Goal: Task Accomplishment & Management: Manage account settings

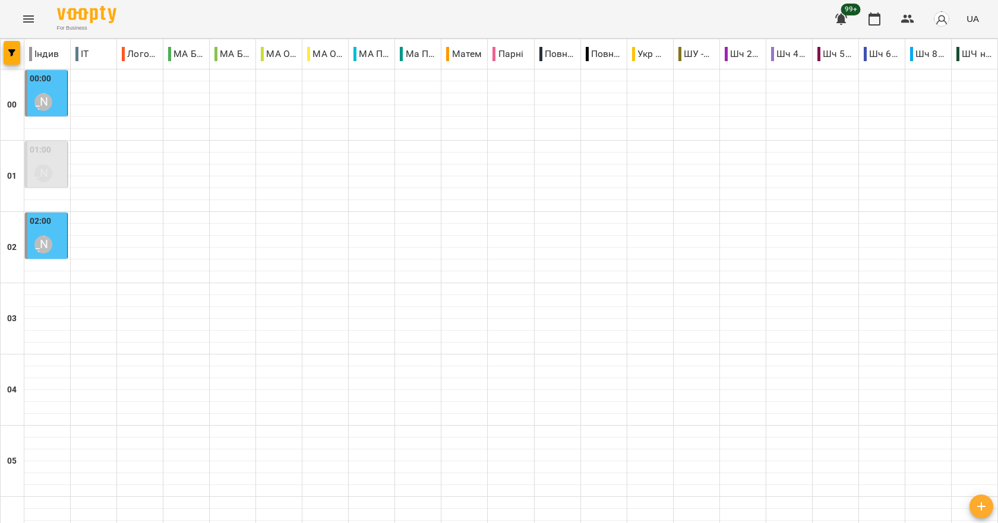
scroll to position [1188, 0]
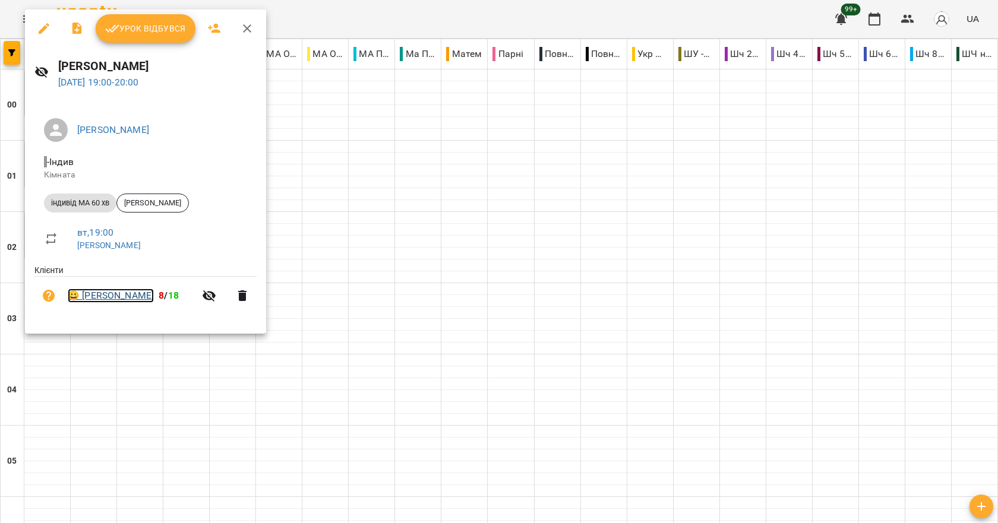
click at [119, 297] on link "😀 [PERSON_NAME]" at bounding box center [111, 296] width 86 height 14
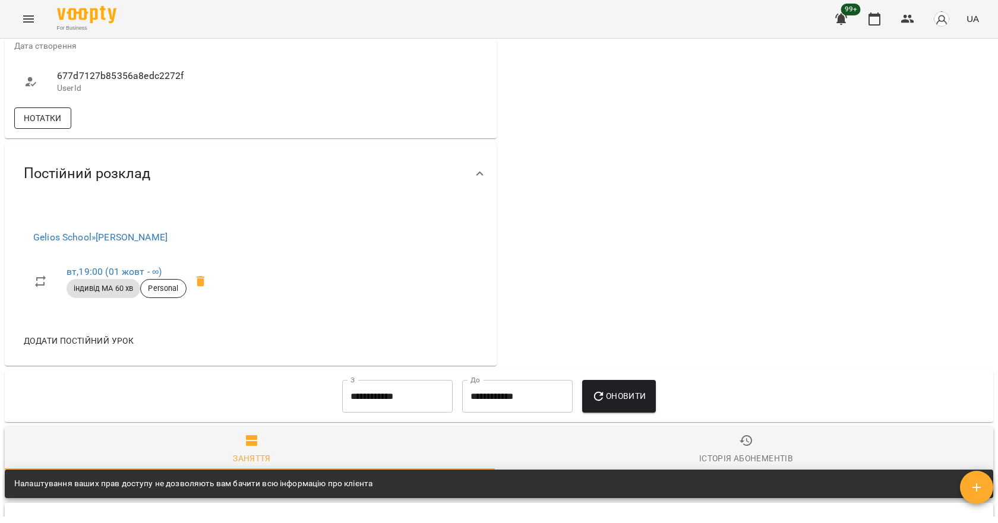
scroll to position [891, 0]
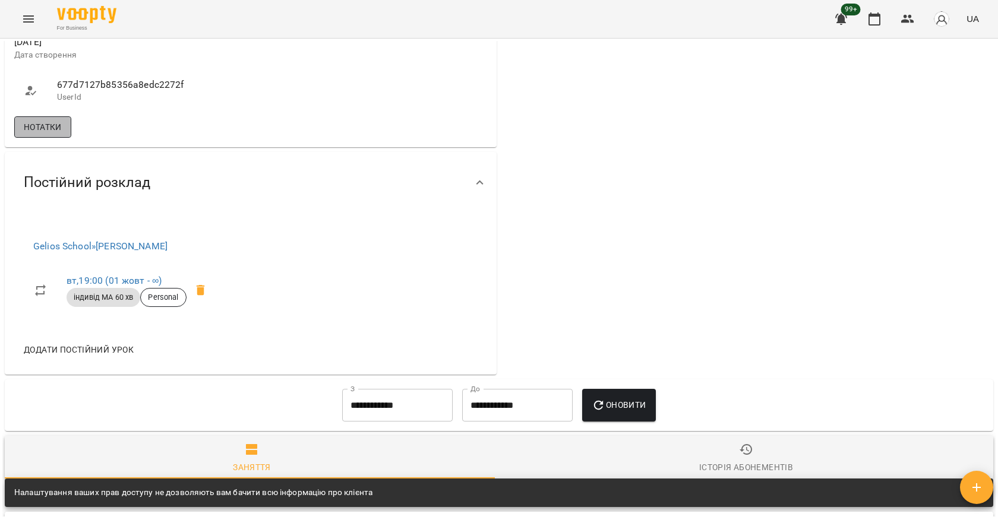
click at [50, 134] on span "Нотатки" at bounding box center [43, 127] width 38 height 14
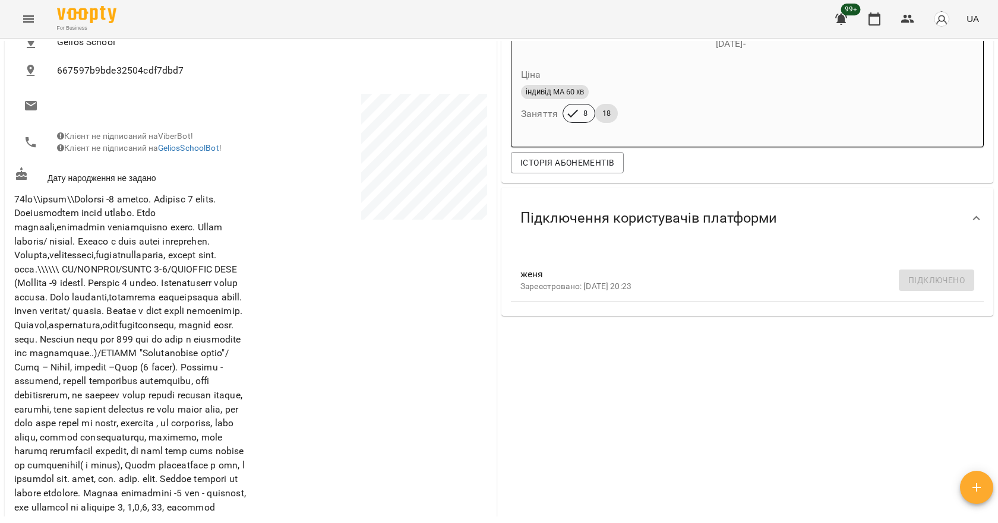
scroll to position [0, 0]
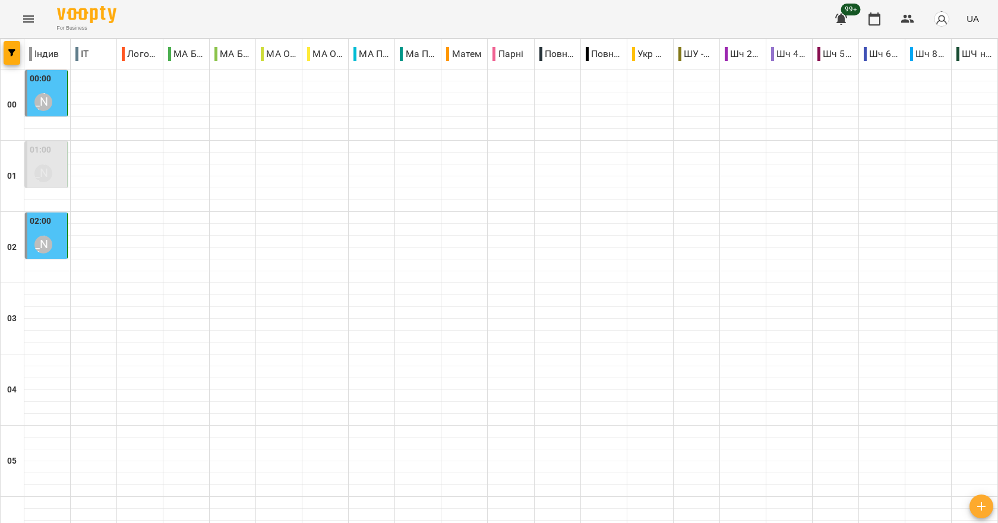
scroll to position [1336, 0]
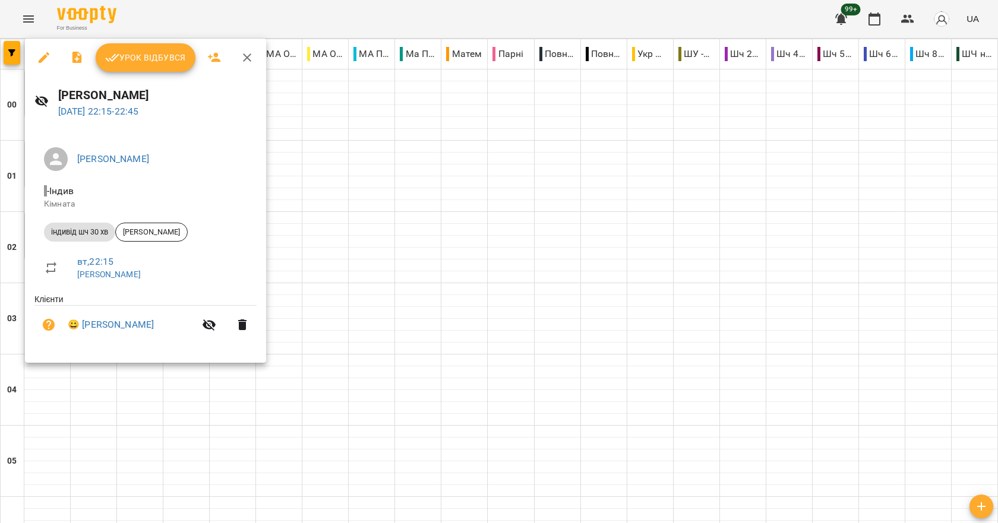
click at [223, 420] on div at bounding box center [499, 261] width 998 height 523
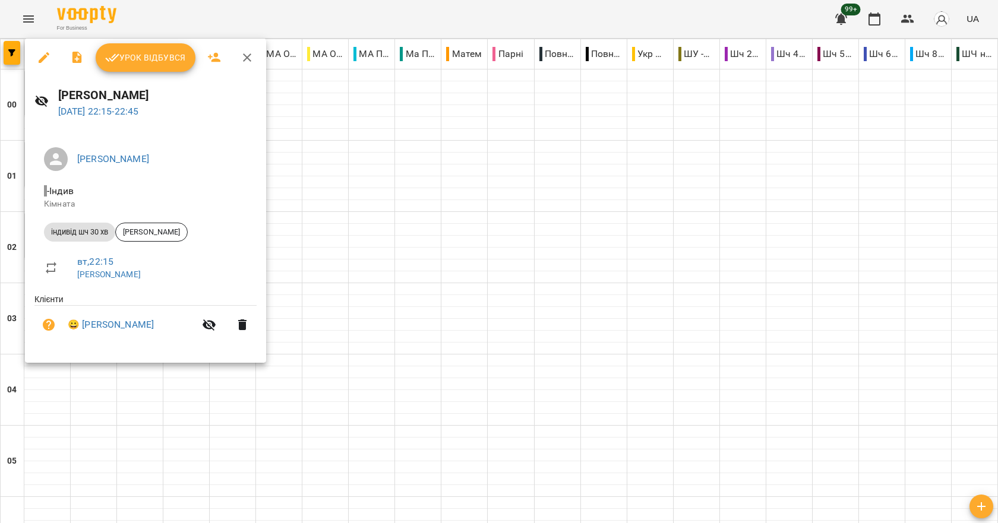
click at [216, 398] on div at bounding box center [499, 261] width 998 height 523
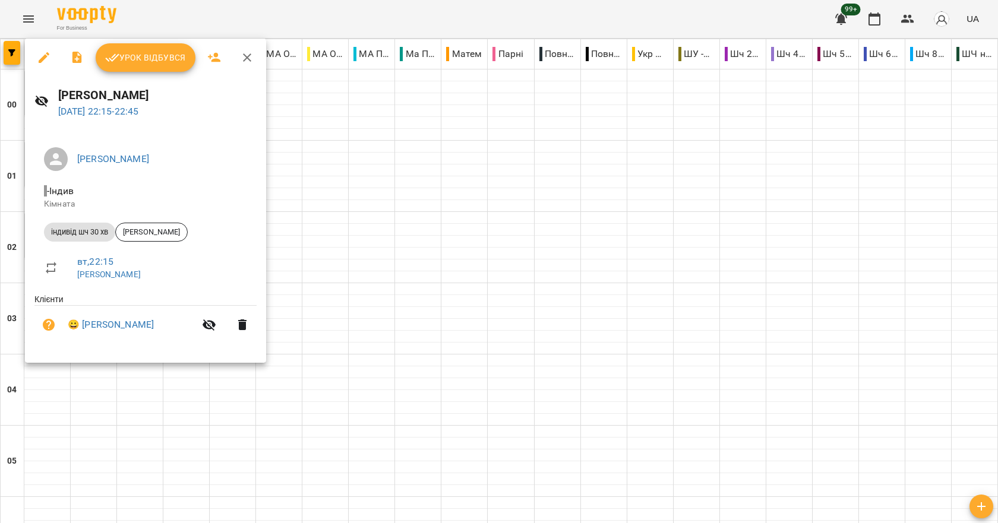
click at [184, 403] on div at bounding box center [499, 261] width 998 height 523
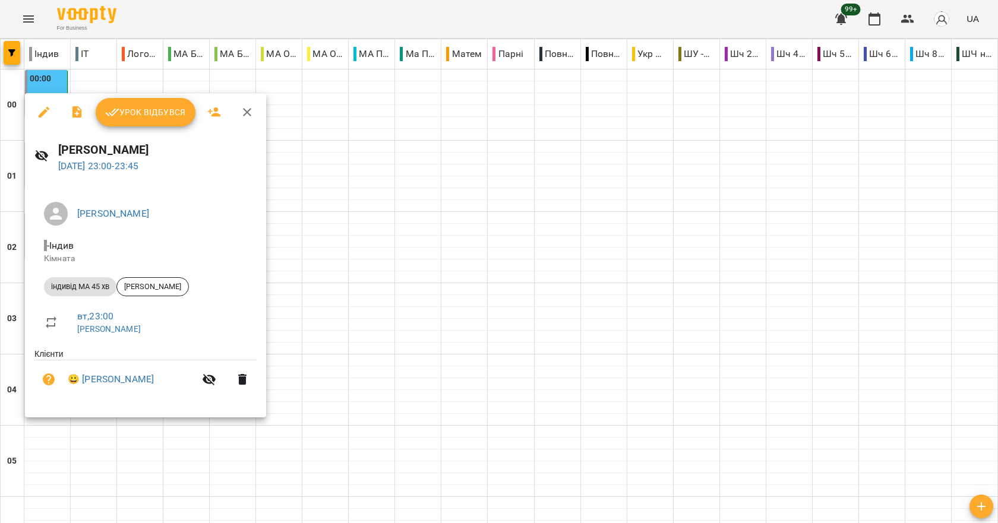
click at [401, 387] on div at bounding box center [499, 261] width 998 height 523
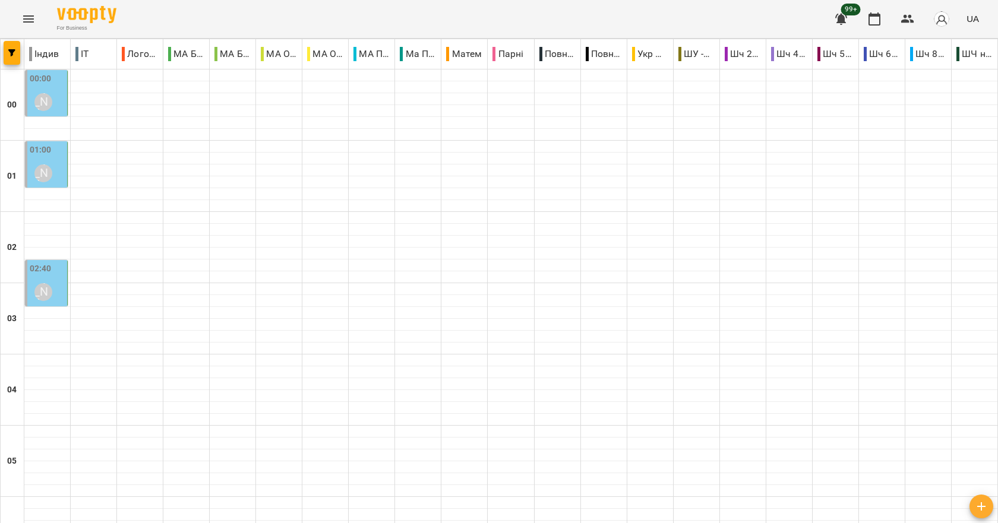
click at [51, 98] on div "[PERSON_NAME]" at bounding box center [43, 102] width 18 height 18
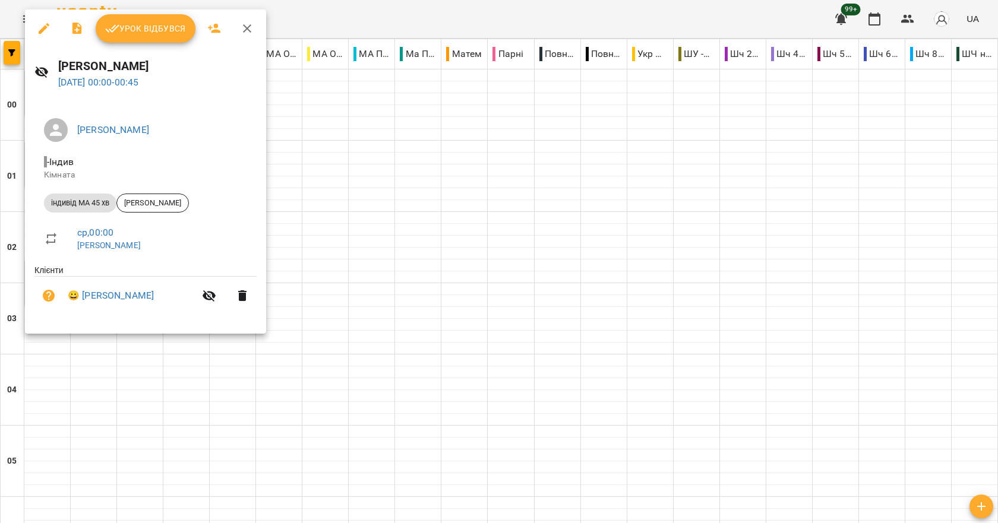
click at [473, 153] on div at bounding box center [499, 261] width 998 height 523
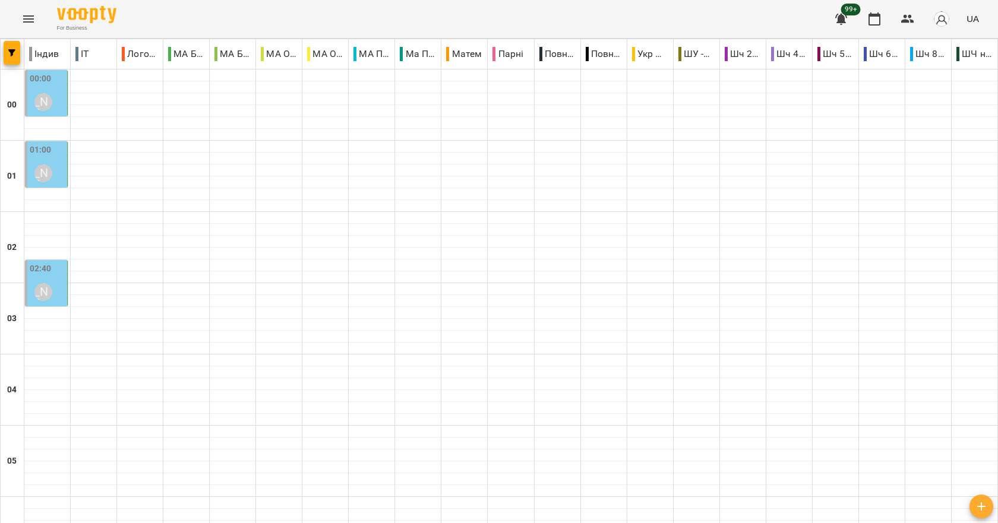
click at [54, 166] on div "[PERSON_NAME]" at bounding box center [43, 173] width 27 height 27
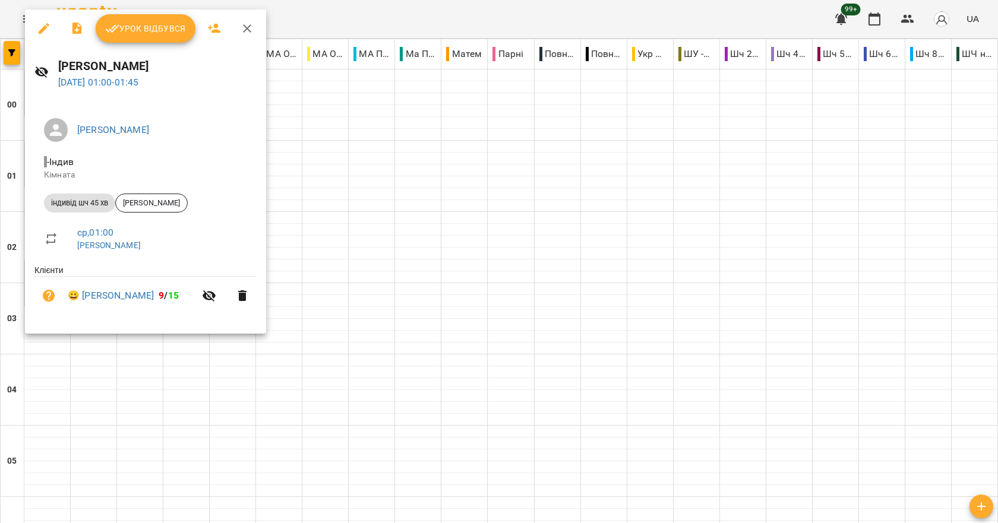
click at [352, 179] on div at bounding box center [499, 261] width 998 height 523
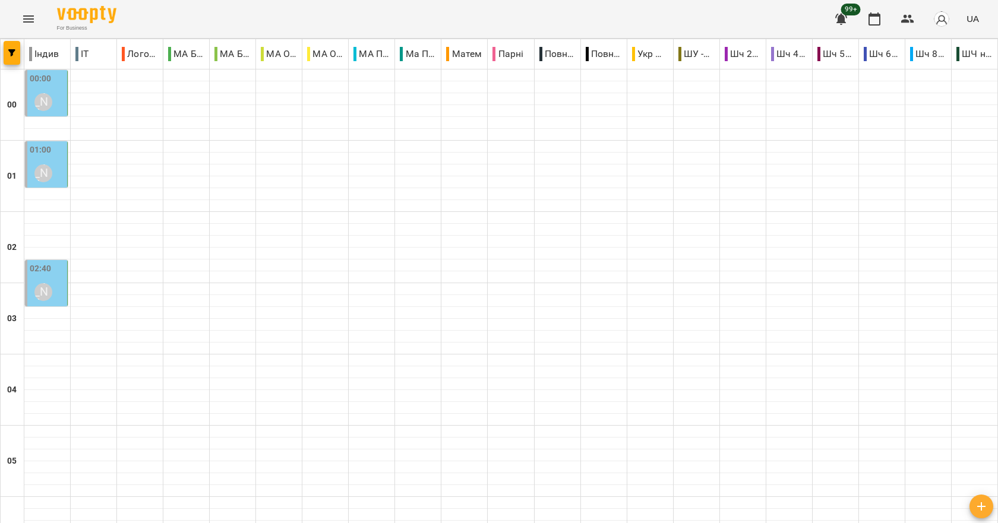
click at [50, 99] on div "[PERSON_NAME]" at bounding box center [43, 102] width 18 height 18
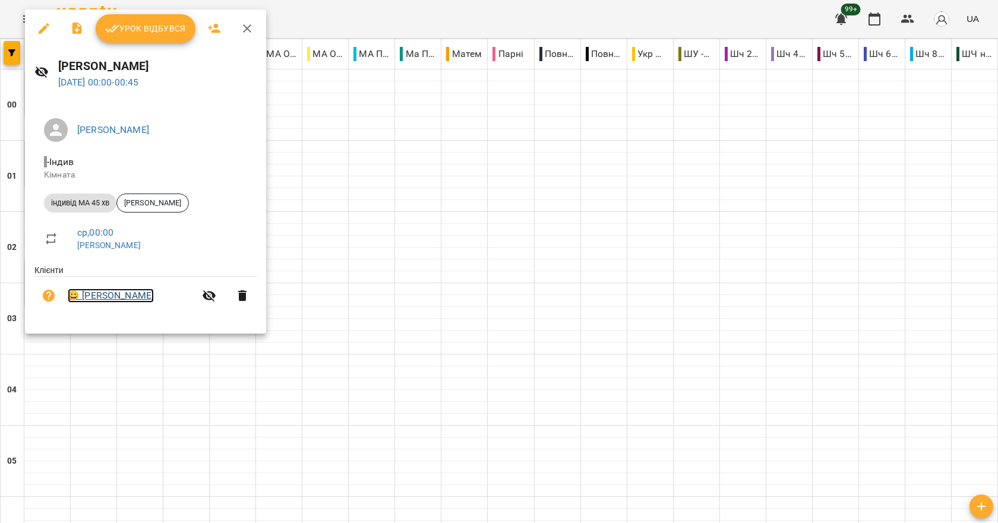
click at [108, 295] on link "😀 [PERSON_NAME]" at bounding box center [111, 296] width 86 height 14
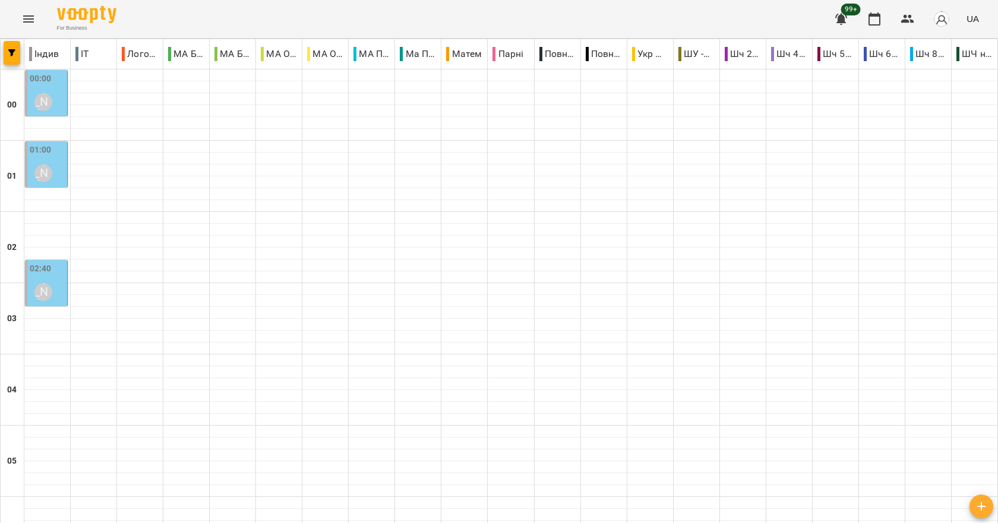
click at [62, 284] on div "02:40 [PERSON_NAME]" at bounding box center [47, 284] width 35 height 43
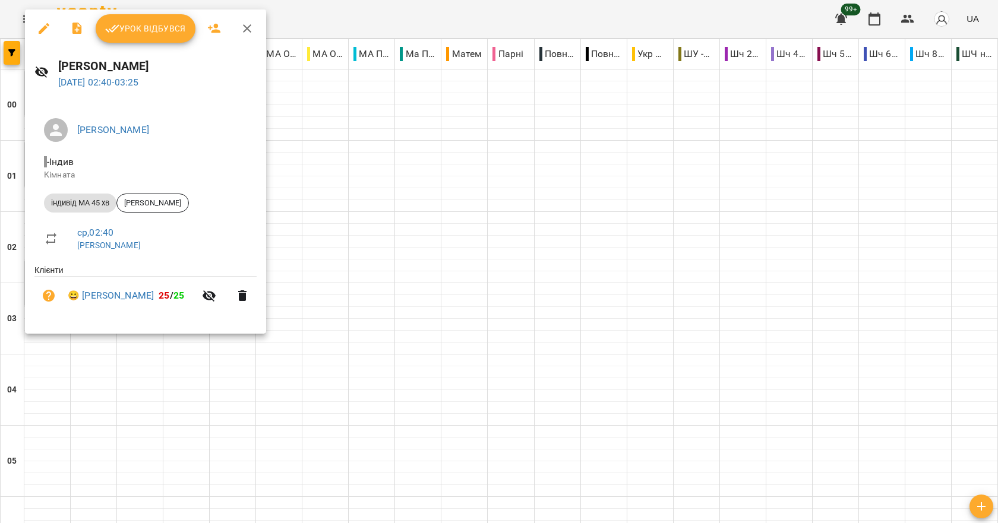
click at [315, 141] on div at bounding box center [499, 261] width 998 height 523
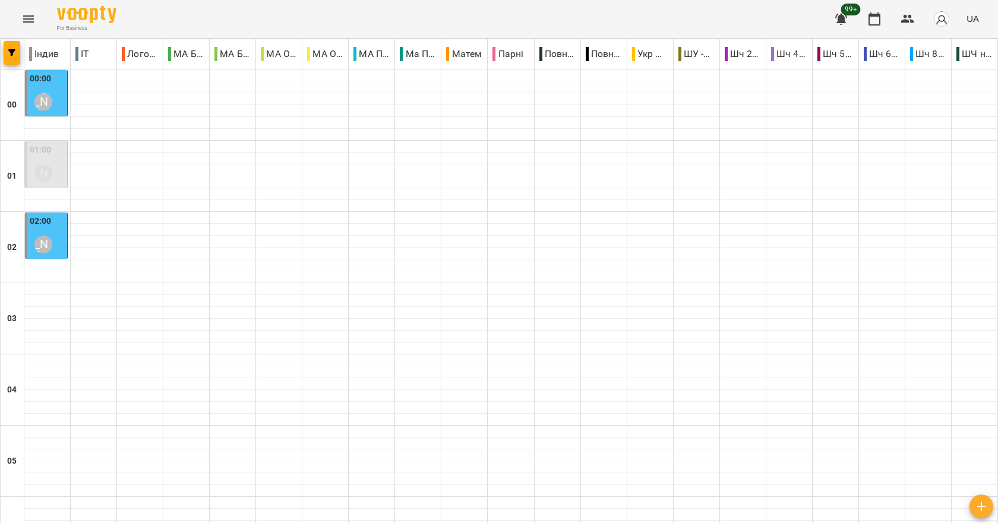
scroll to position [1336, 0]
